Goal: Information Seeking & Learning: Understand process/instructions

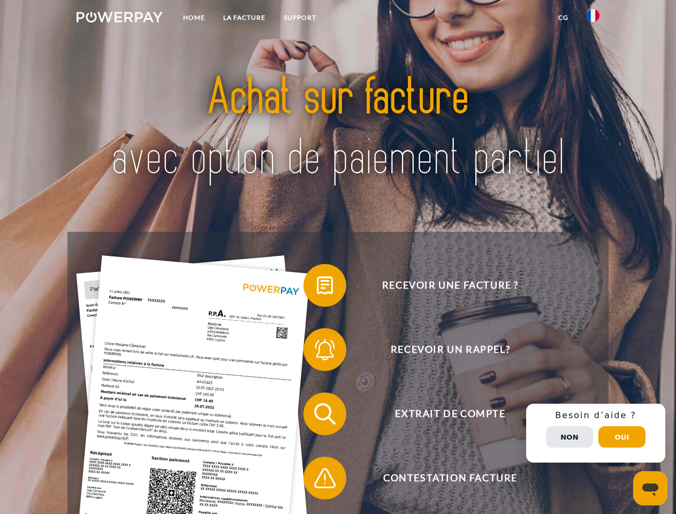
click at [119, 19] on img at bounding box center [120, 17] width 86 height 11
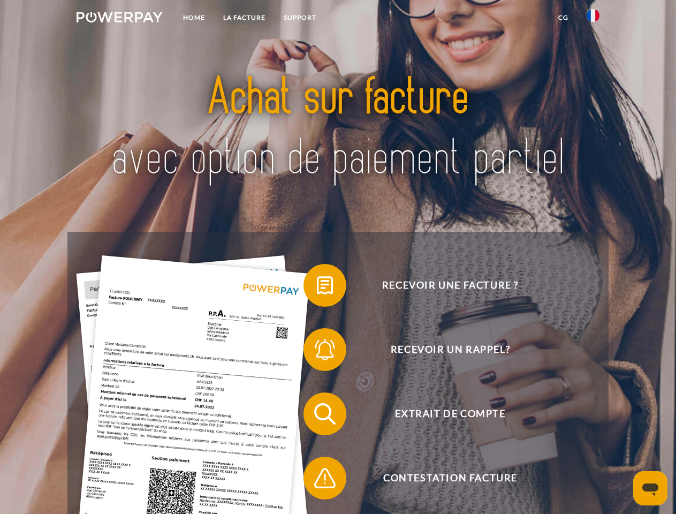
click at [593, 19] on img at bounding box center [593, 15] width 13 height 13
click at [563, 18] on link "CG" at bounding box center [563, 17] width 28 height 19
click at [317, 287] on span at bounding box center [309, 285] width 54 height 54
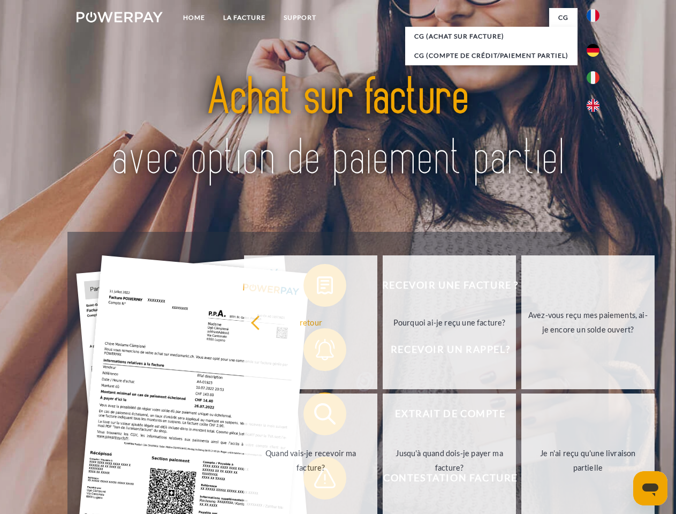
click at [317, 352] on div "Recevoir une facture ? Recevoir un rappel? Extrait de compte retour" at bounding box center [337, 446] width 541 height 428
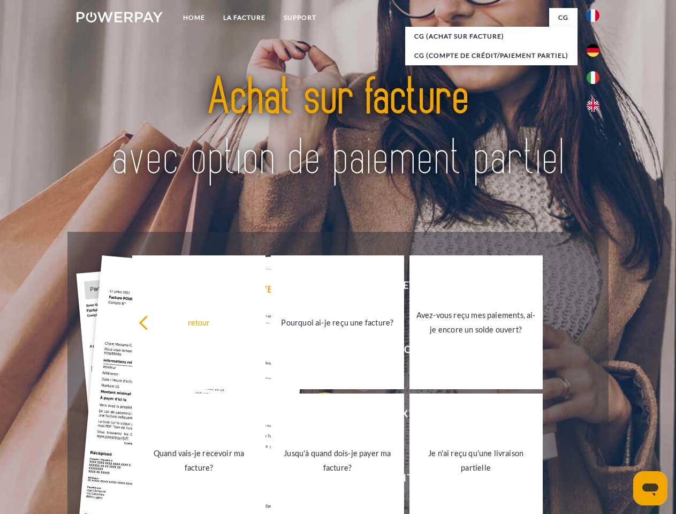
click at [317, 416] on link "Jusqu'à quand dois-je payer ma facture?" at bounding box center [337, 460] width 133 height 134
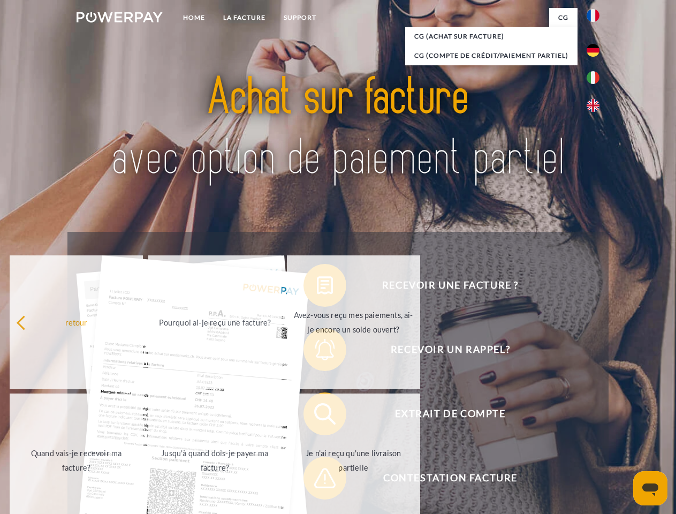
click at [317, 480] on span at bounding box center [309, 478] width 54 height 54
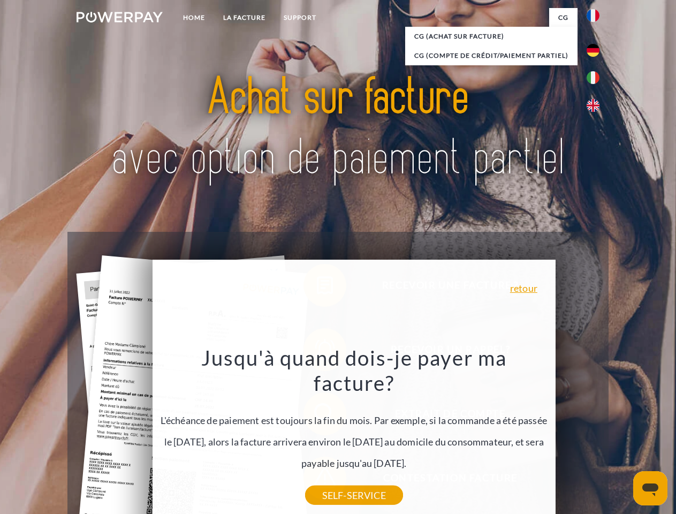
click at [596, 433] on div "Recevoir une facture ? Recevoir un rappel? Extrait de compte retour" at bounding box center [337, 446] width 541 height 428
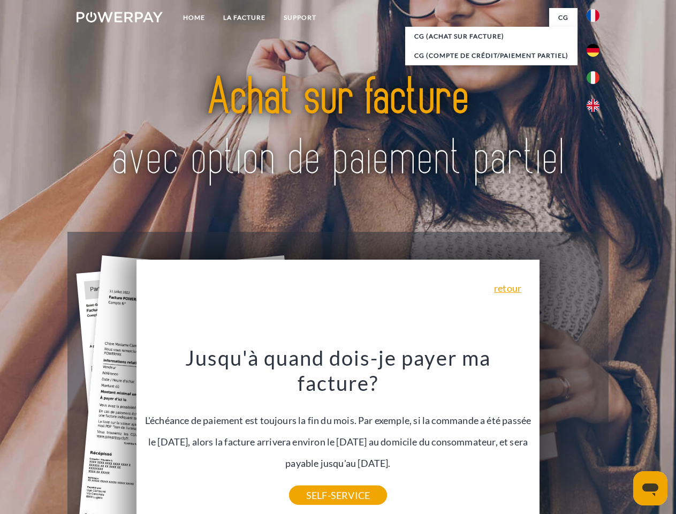
click at [569, 435] on span "Extrait de compte" at bounding box center [450, 413] width 262 height 43
click at [622, 437] on header "Home LA FACTURE Support" at bounding box center [338, 369] width 676 height 739
